Goal: Task Accomplishment & Management: Use online tool/utility

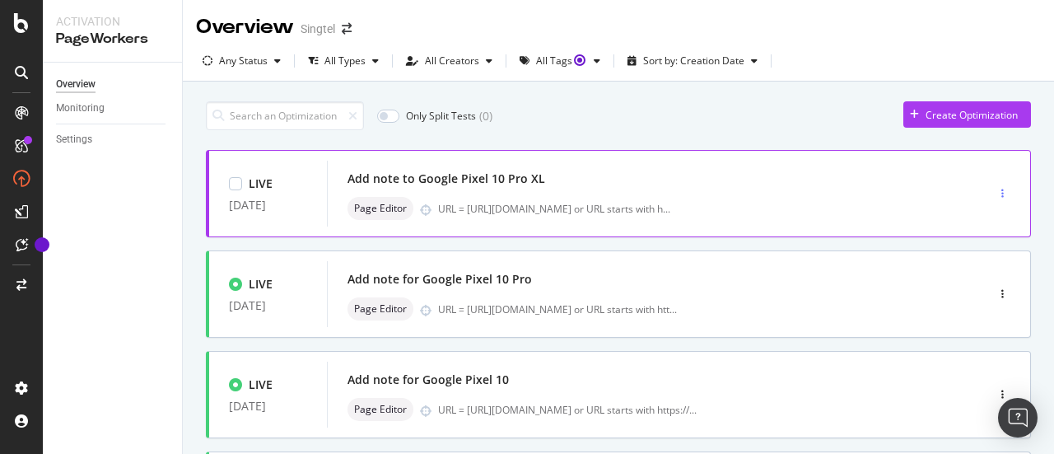
click at [995, 189] on div "button" at bounding box center [1003, 194] width 16 height 10
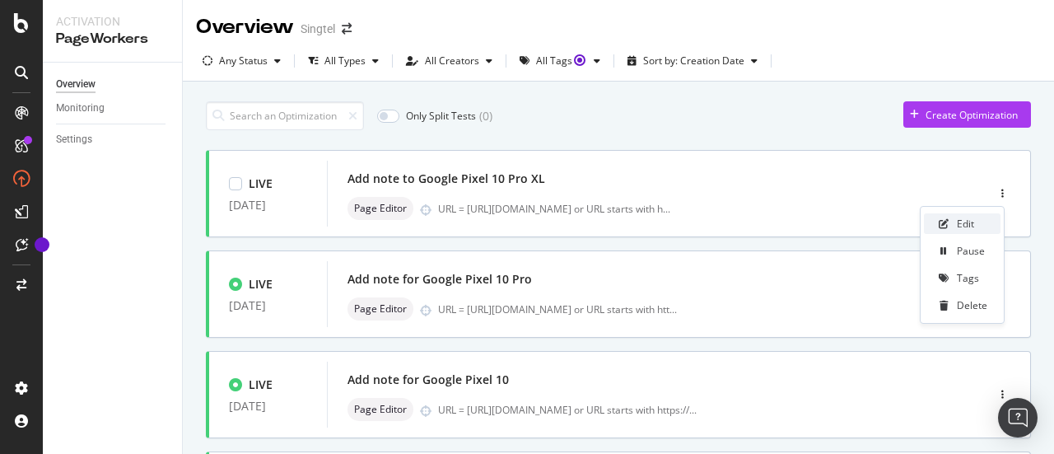
click at [963, 225] on div "Edit" at bounding box center [965, 224] width 17 height 14
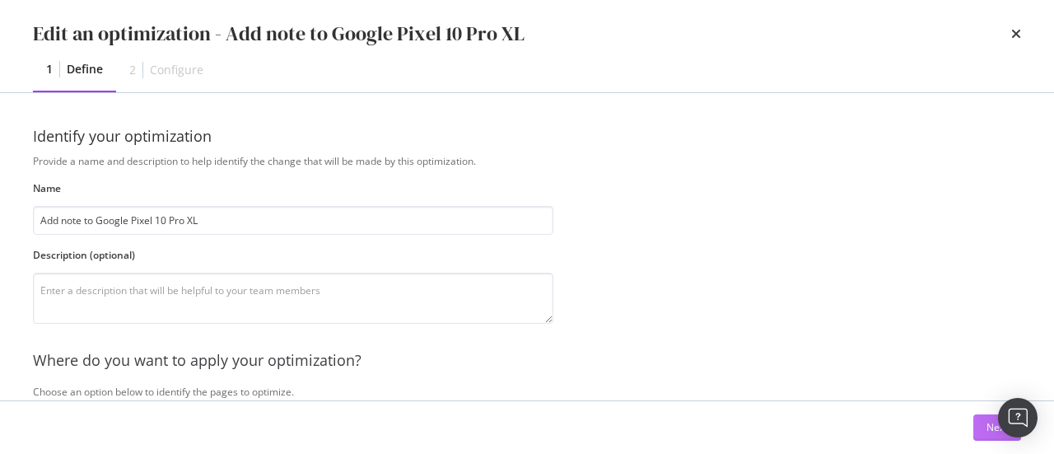
click at [986, 430] on div "Next" at bounding box center [996, 427] width 21 height 14
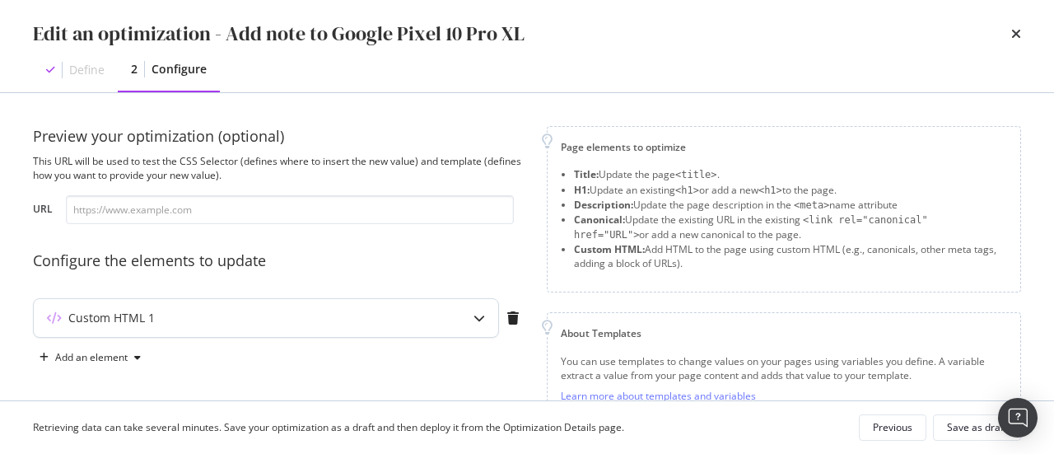
click at [331, 314] on div "Custom HTML 1" at bounding box center [233, 318] width 399 height 16
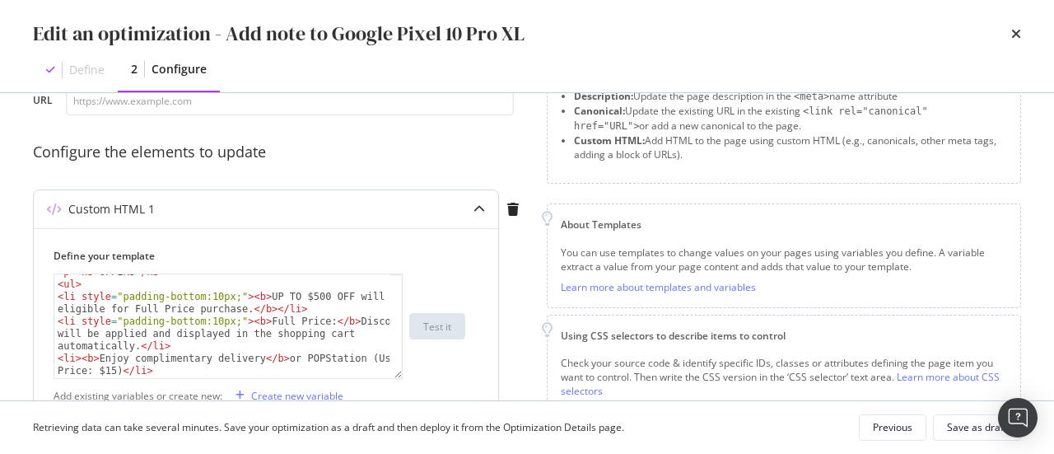
scroll to position [192, 0]
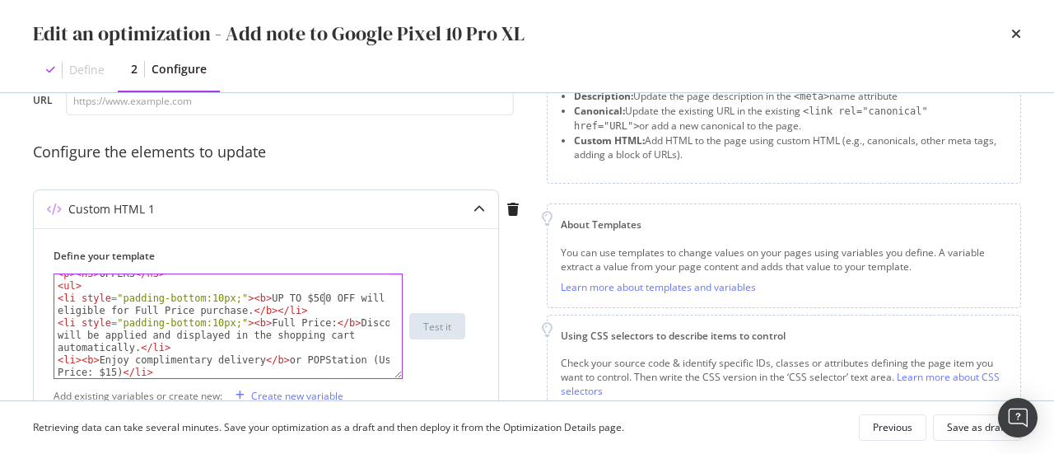
click at [321, 297] on div "< p > < h3 > OFFERS </ h3 > < ul > < li style = "padding-bottom:10px;" > < b > …" at bounding box center [222, 332] width 337 height 129
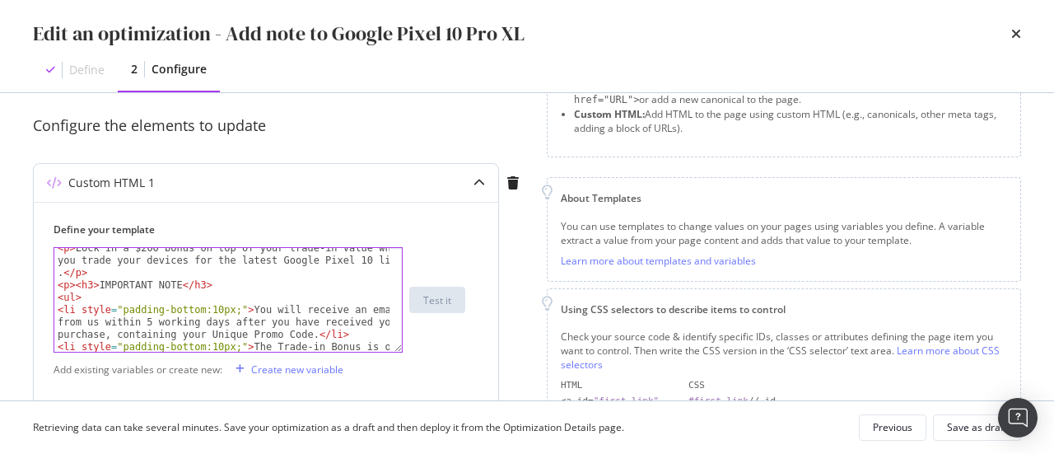
scroll to position [0, 0]
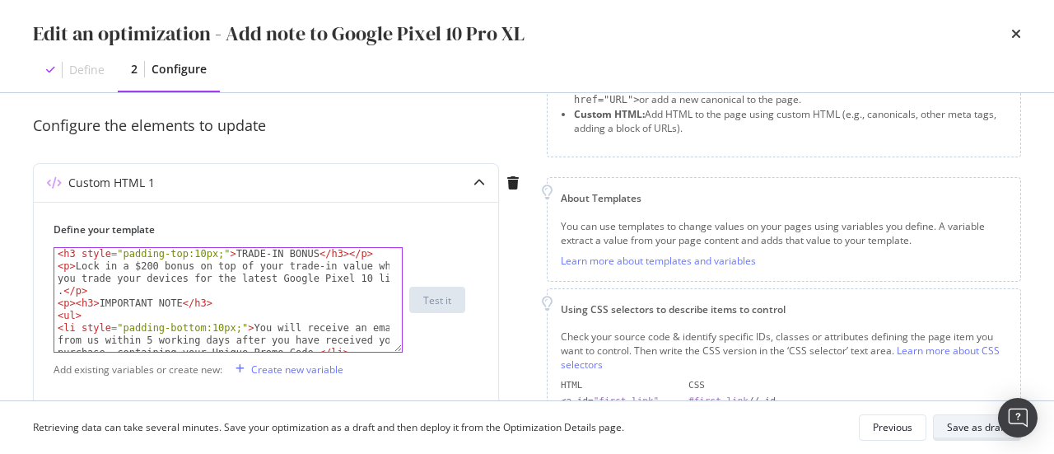
type textarea "<li style="padding-bottom:10px;"><b>UP TO $500 upgrade voucher will be eligible…"
click at [962, 426] on div "Save as draft" at bounding box center [977, 427] width 60 height 14
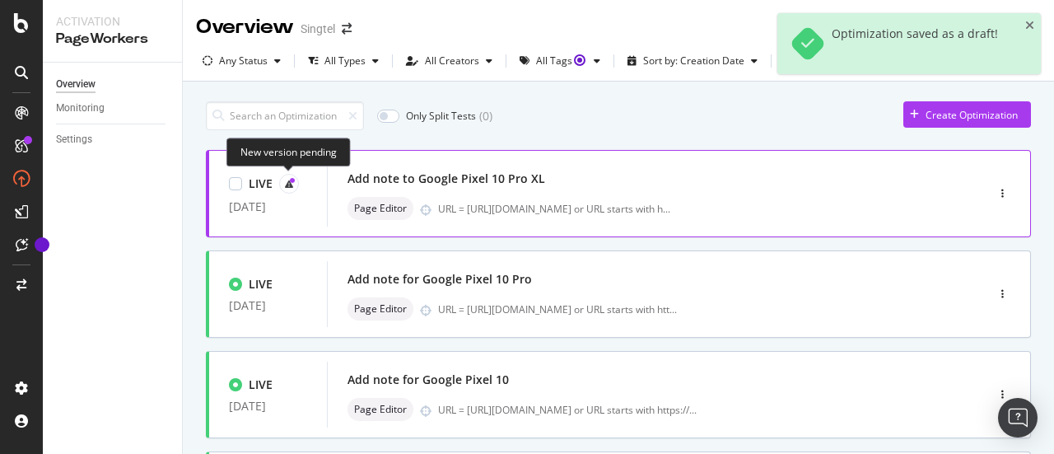
click at [290, 180] on icon at bounding box center [292, 180] width 5 height 5
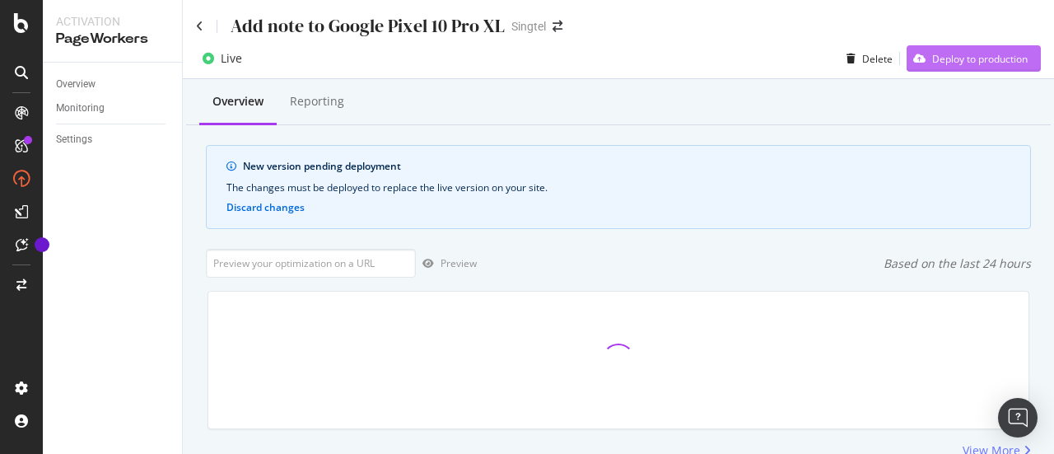
click at [999, 52] on div "Deploy to production" at bounding box center [980, 59] width 96 height 14
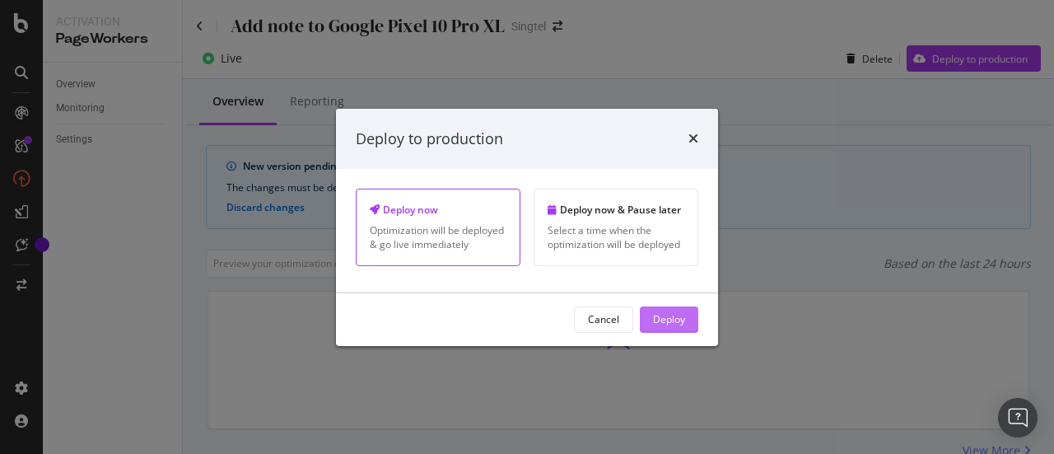
click at [679, 309] on div "Deploy" at bounding box center [669, 319] width 32 height 25
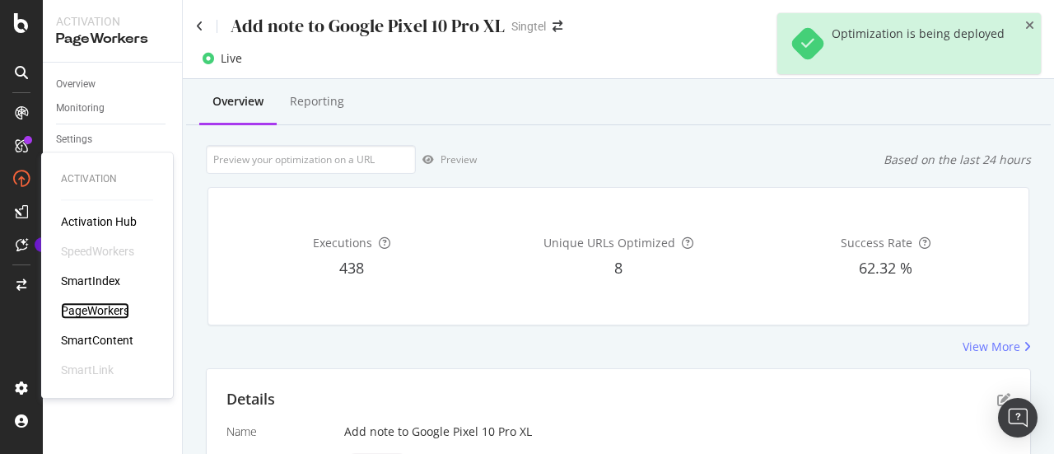
click at [87, 307] on div "PageWorkers" at bounding box center [95, 310] width 68 height 16
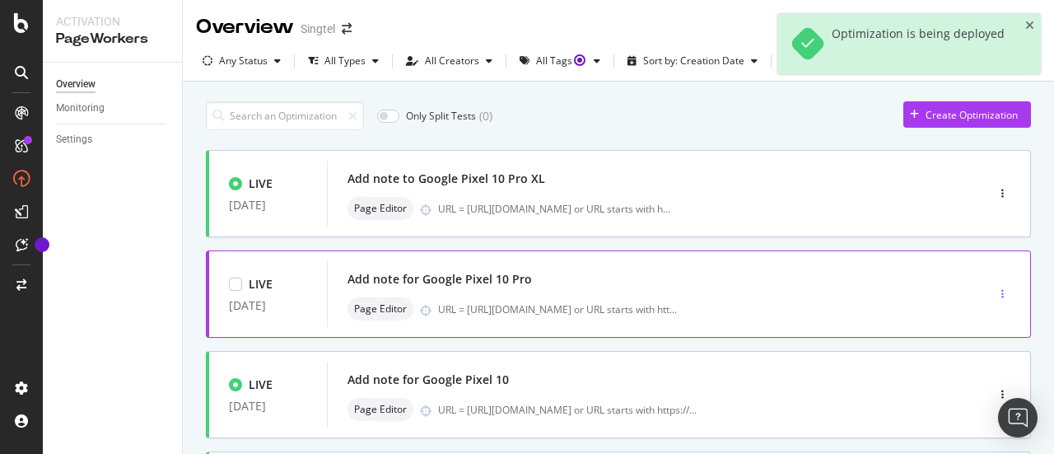
click at [995, 291] on div "button" at bounding box center [1003, 294] width 16 height 10
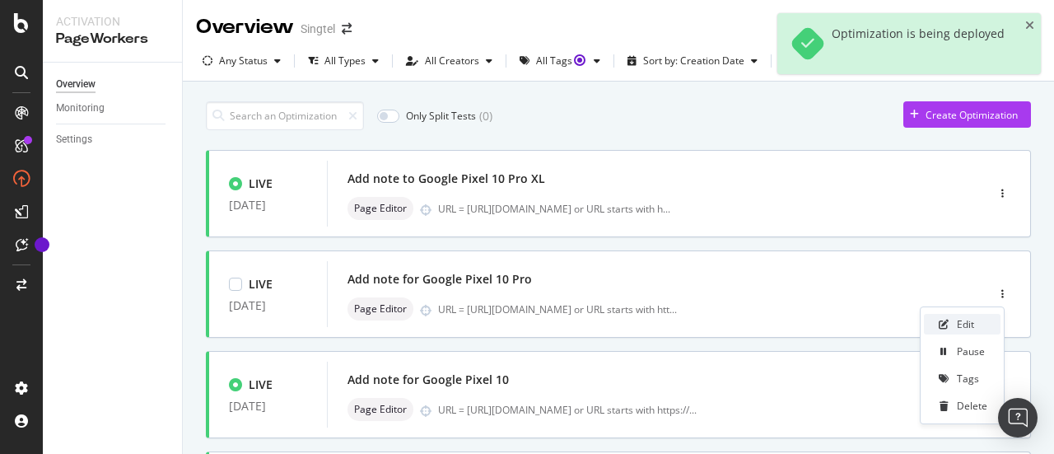
click at [969, 323] on div "Edit" at bounding box center [965, 324] width 17 height 14
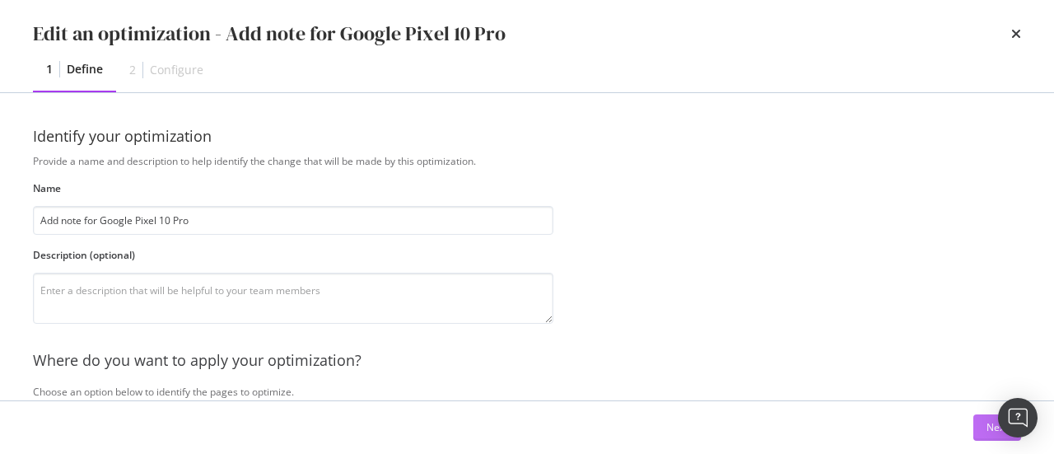
click at [983, 430] on button "Next" at bounding box center [997, 427] width 48 height 26
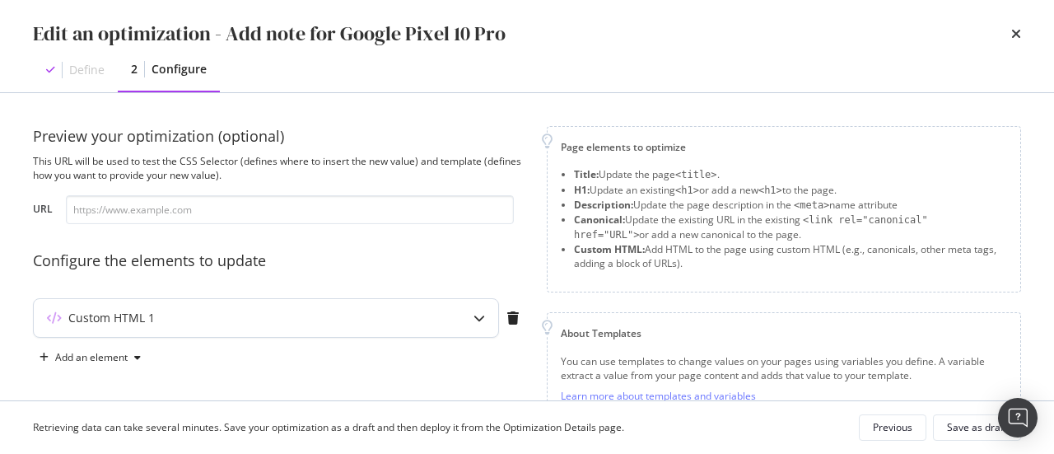
click at [245, 325] on div "Custom HTML 1" at bounding box center [266, 318] width 464 height 38
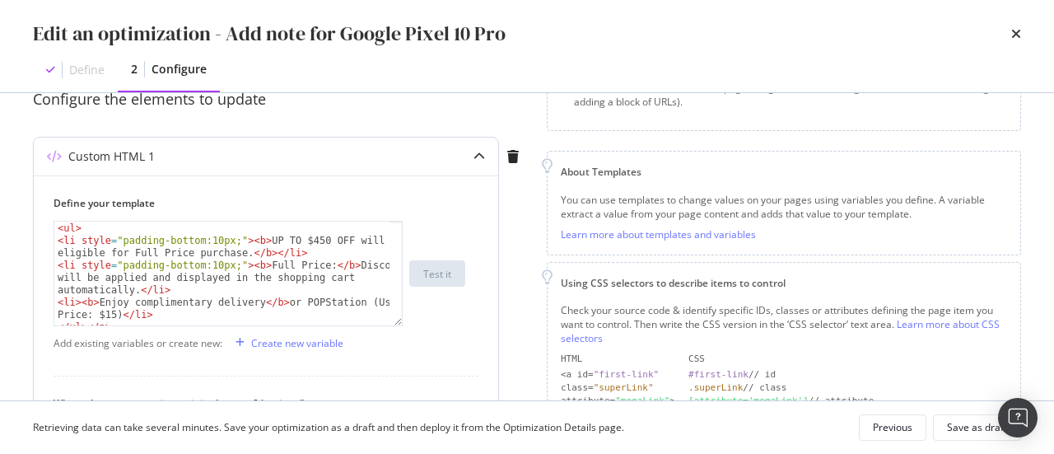
scroll to position [198, 0]
click at [315, 238] on div "< ul > < li style = "padding-bottom:10px;" > < b > UP TO $450 OFF will be eligi…" at bounding box center [222, 286] width 337 height 129
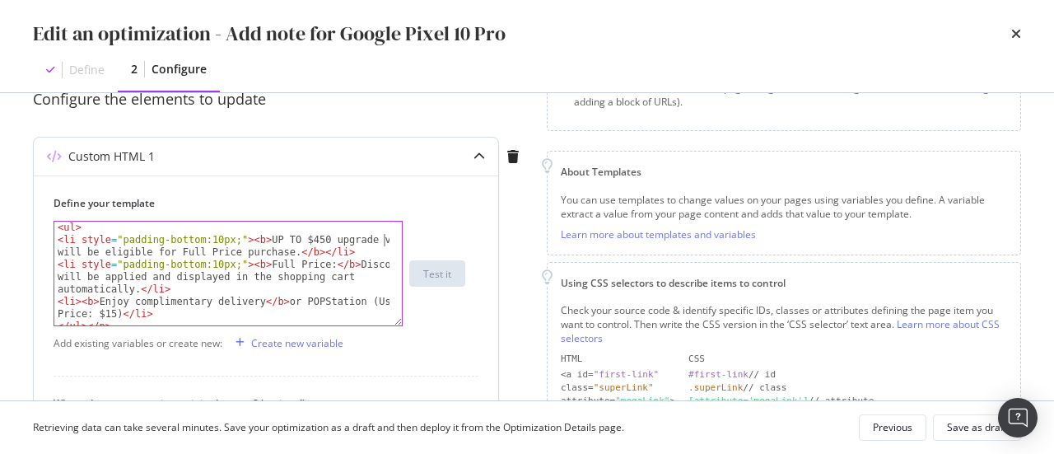
scroll to position [0, 28]
type textarea "<li style="padding-bottom:10px;"><b>UP TO $450 upgrade voucher will be eligible…"
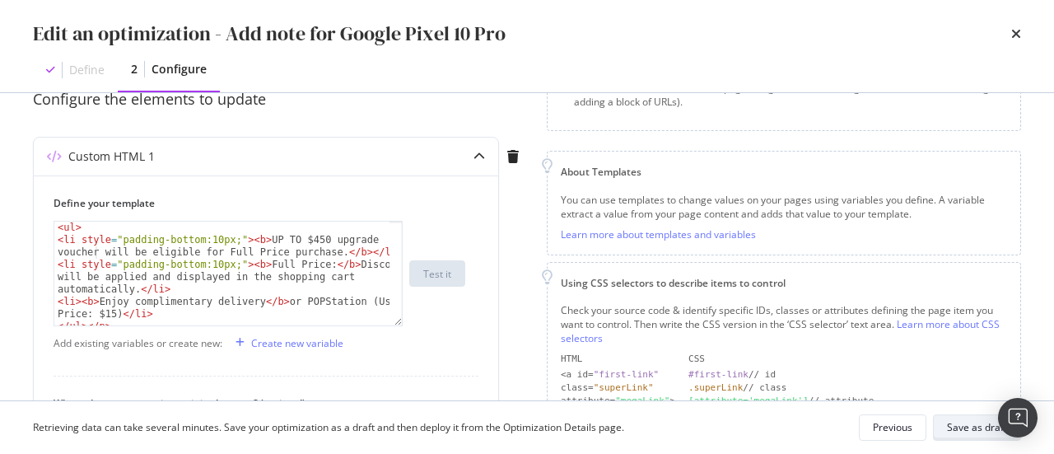
click at [963, 426] on div "Save as draft" at bounding box center [977, 427] width 60 height 14
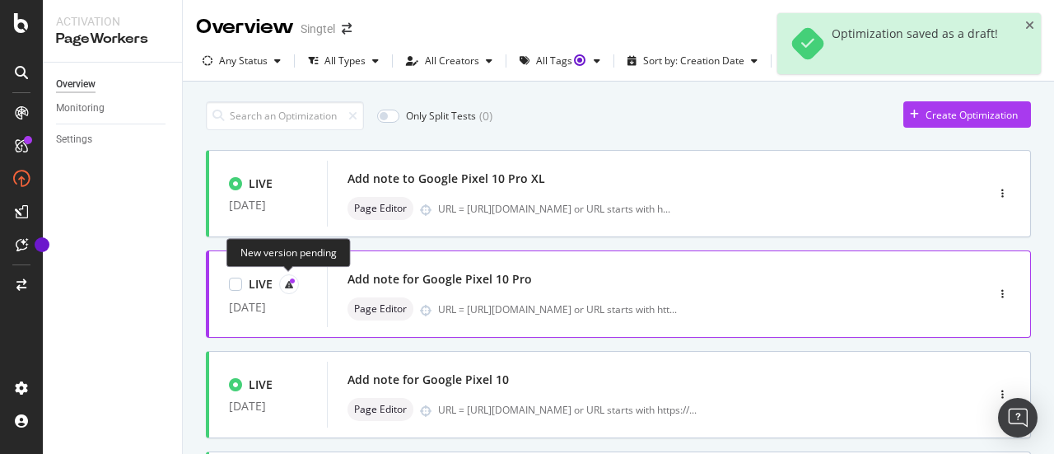
click at [285, 282] on icon at bounding box center [289, 284] width 8 height 8
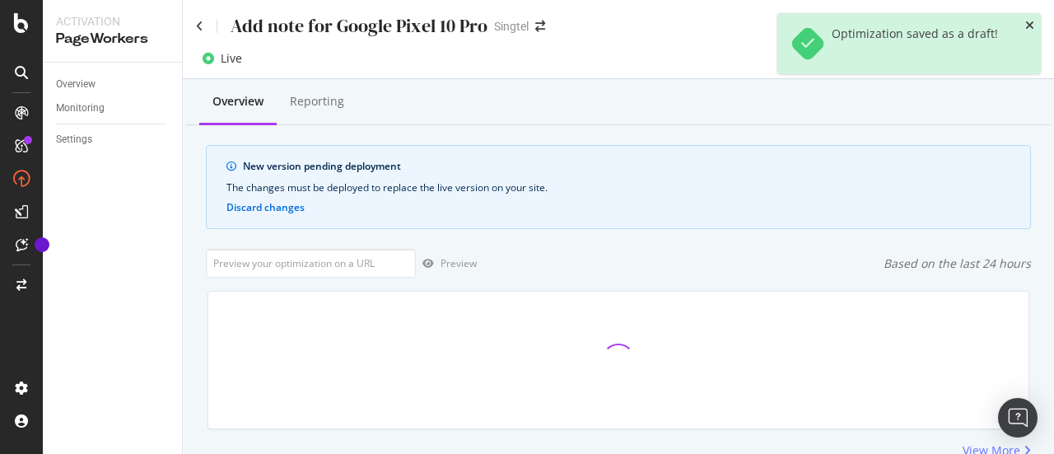
click at [1030, 23] on icon "close toast" at bounding box center [1029, 26] width 9 height 12
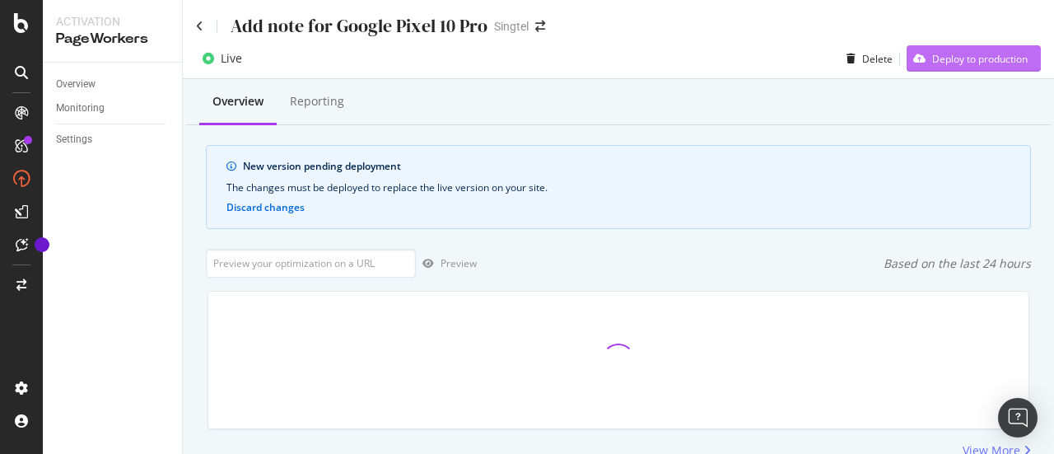
click at [977, 62] on div "Deploy to production" at bounding box center [980, 59] width 96 height 14
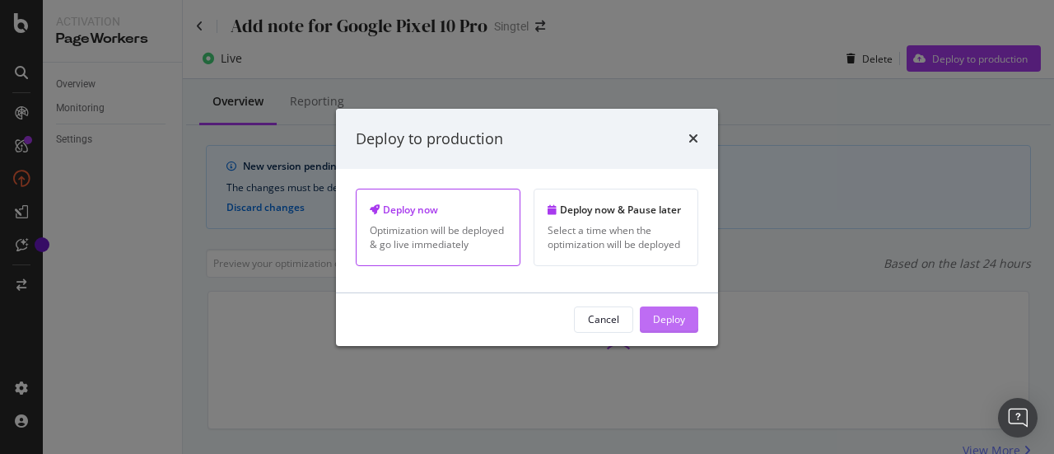
click at [672, 310] on div "Deploy" at bounding box center [669, 319] width 32 height 25
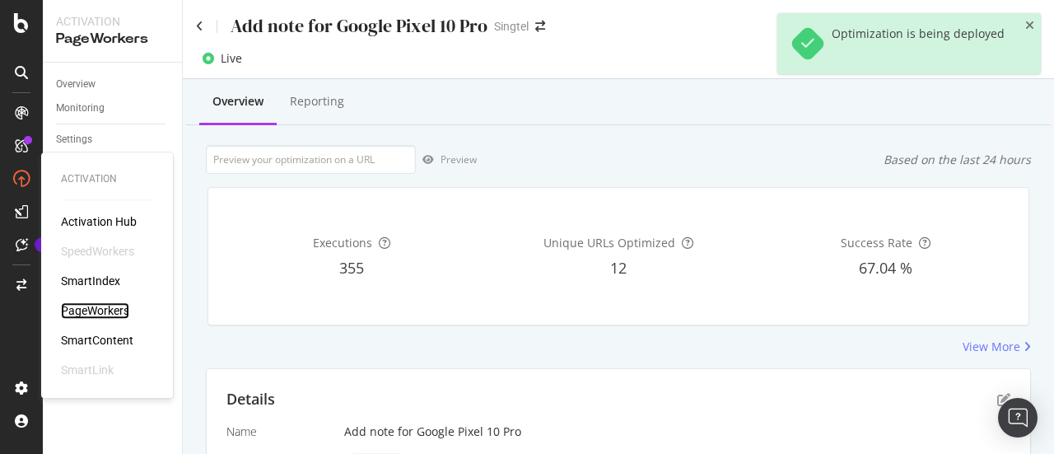
click at [105, 312] on div "PageWorkers" at bounding box center [95, 310] width 68 height 16
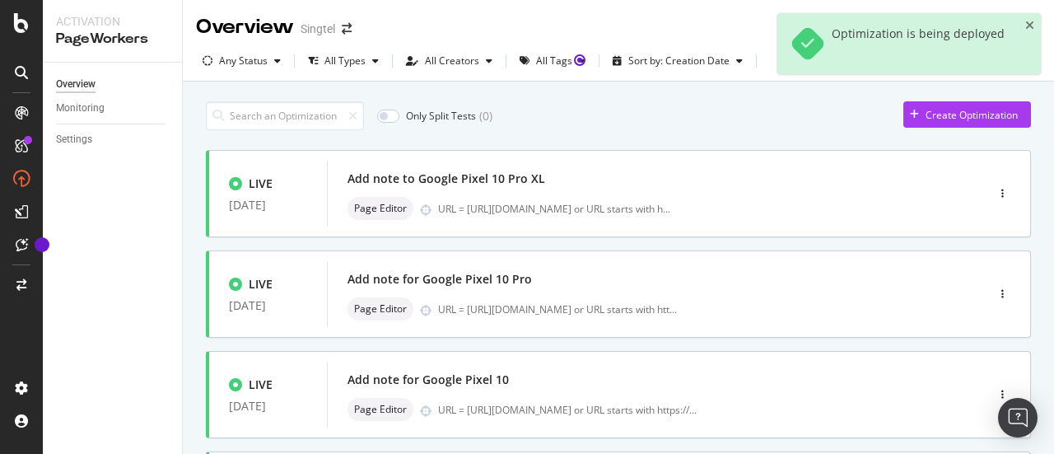
scroll to position [76, 0]
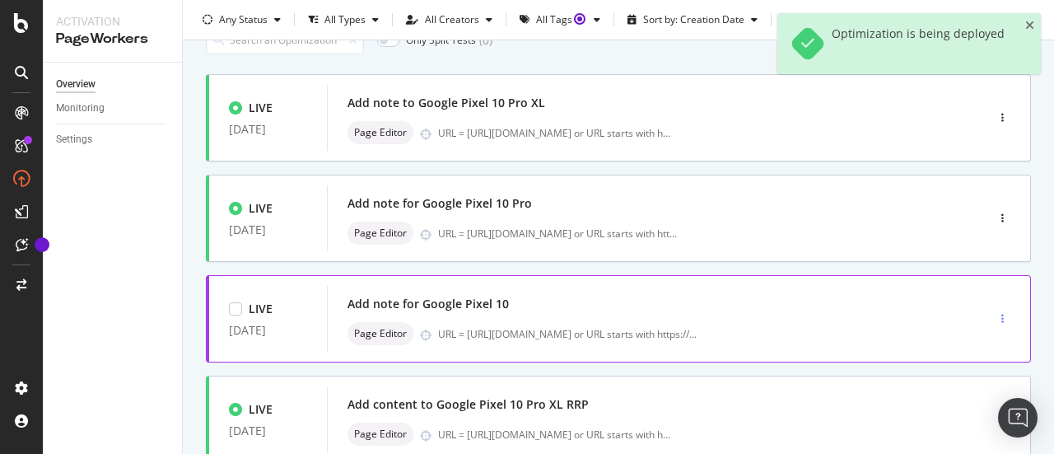
click at [995, 315] on div "button" at bounding box center [1003, 319] width 16 height 10
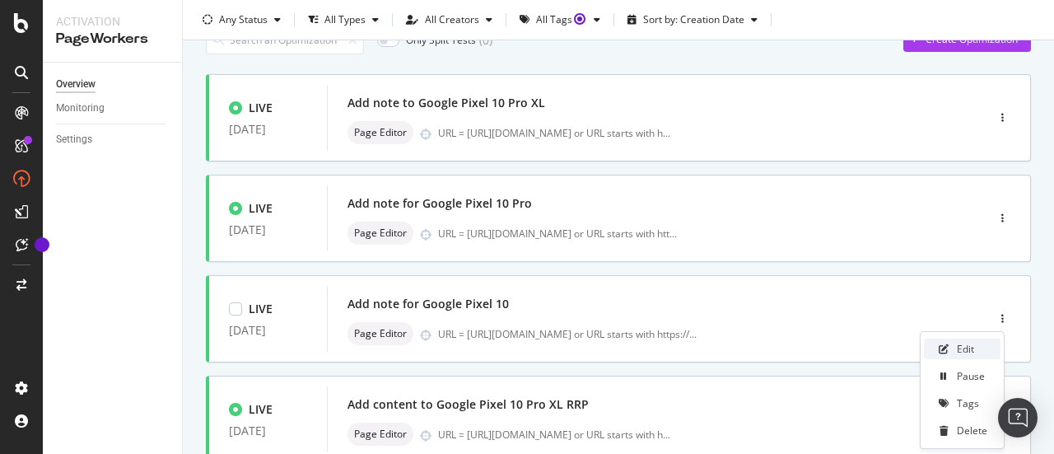
click at [958, 346] on div "Edit" at bounding box center [965, 349] width 17 height 14
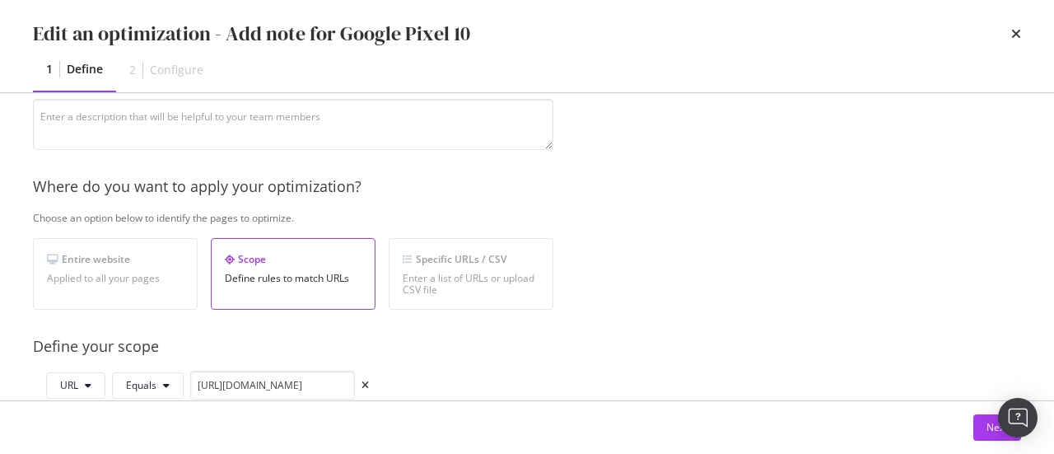
scroll to position [0, 15]
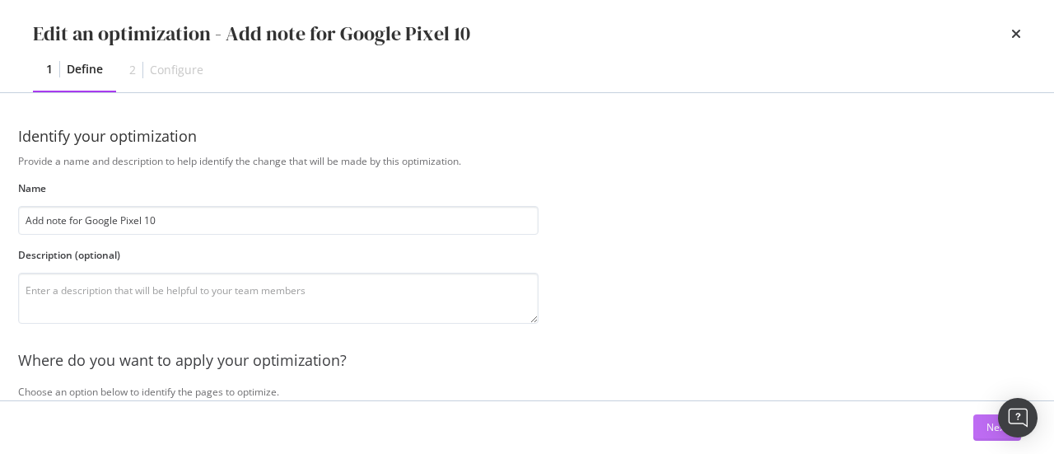
click at [981, 432] on button "Next" at bounding box center [997, 427] width 48 height 26
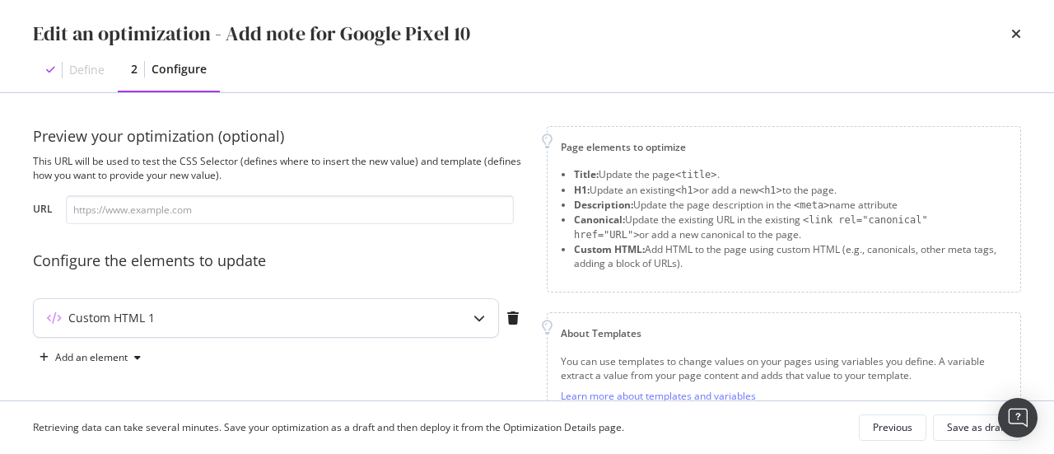
click at [423, 325] on div "Custom HTML 1" at bounding box center [266, 318] width 464 height 38
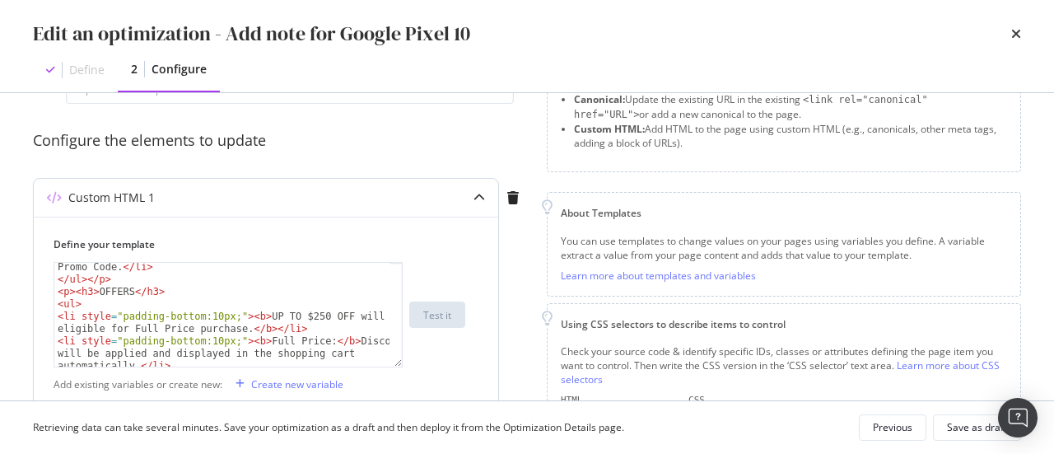
scroll to position [173, 0]
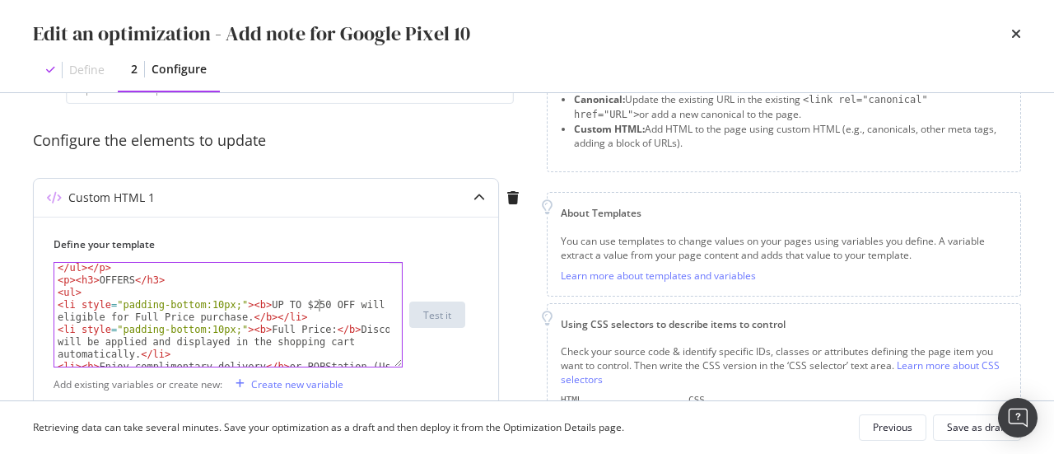
click at [318, 305] on div "</ ul > </ p > < p > < h3 > OFFERS </ h3 > < ul > < li style = "padding-bottom:…" at bounding box center [222, 333] width 337 height 142
type textarea "<li style="padding-bottom:10px;"><b>UP TO $250 upgrade voucher will be eligible…"
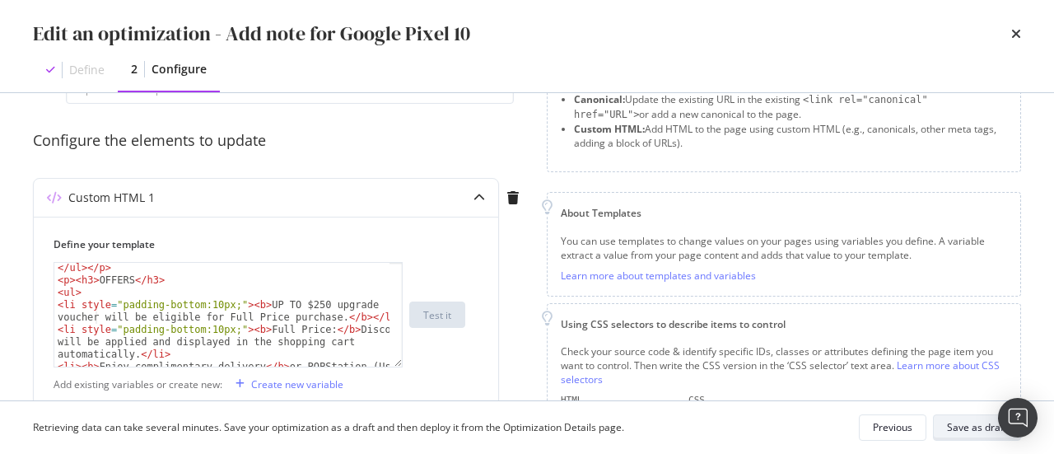
click at [949, 426] on div "Save as draft" at bounding box center [977, 427] width 60 height 14
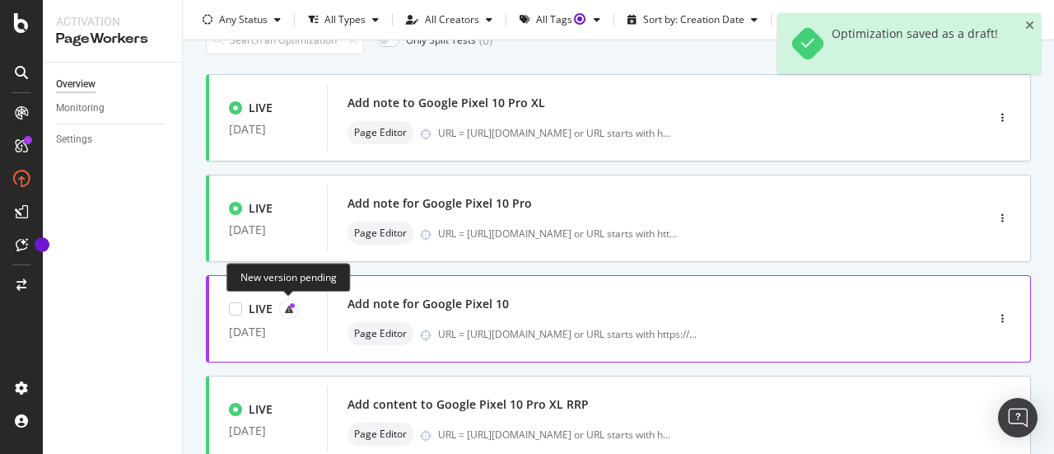
click at [288, 300] on div at bounding box center [289, 309] width 20 height 20
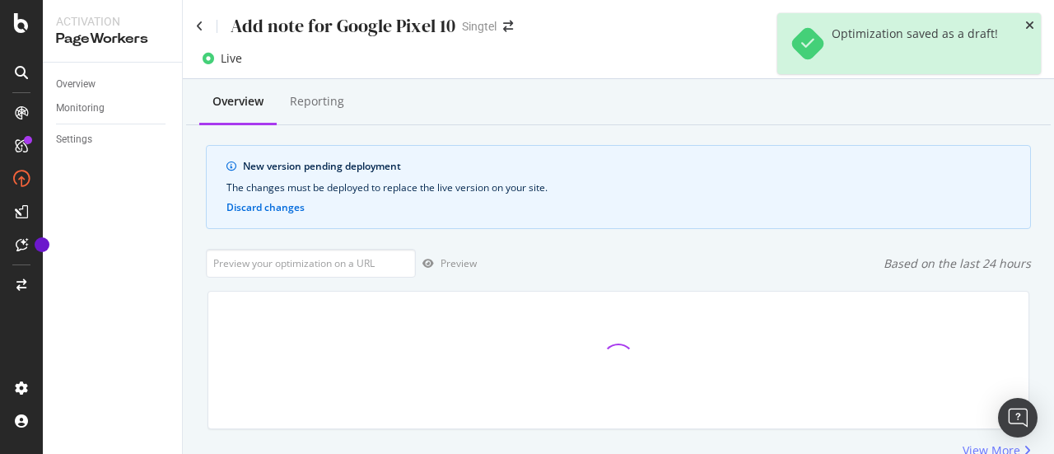
click at [1028, 21] on icon "close toast" at bounding box center [1029, 26] width 9 height 12
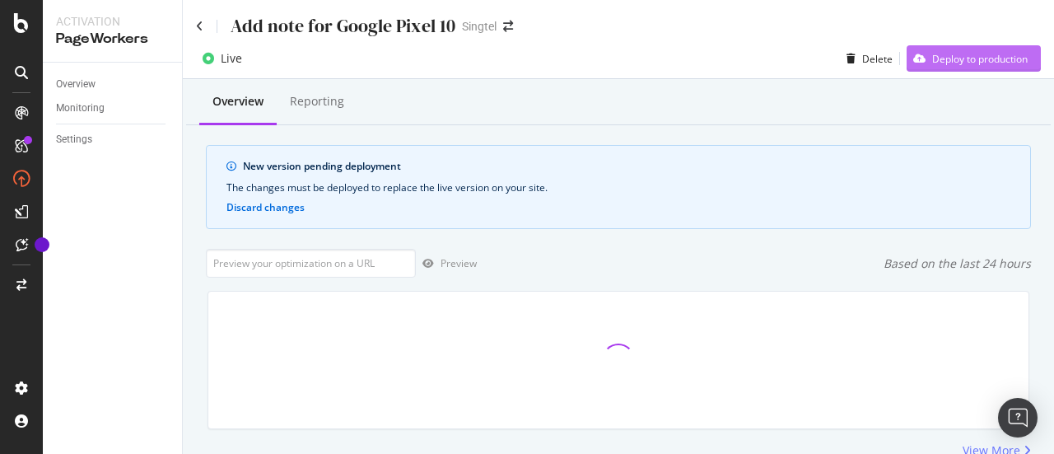
click at [1001, 49] on div "Deploy to production" at bounding box center [967, 58] width 121 height 25
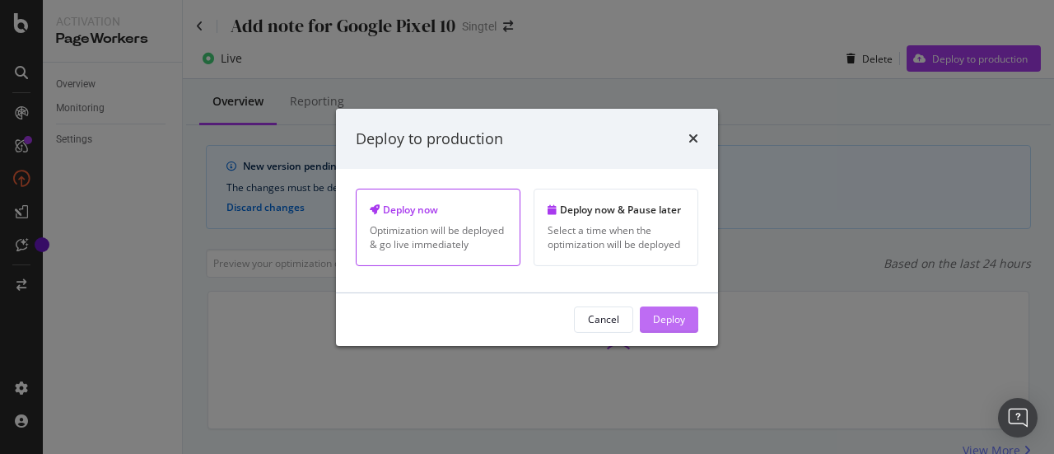
click at [679, 310] on div "Deploy" at bounding box center [669, 319] width 32 height 25
